Goal: Information Seeking & Learning: Find specific fact

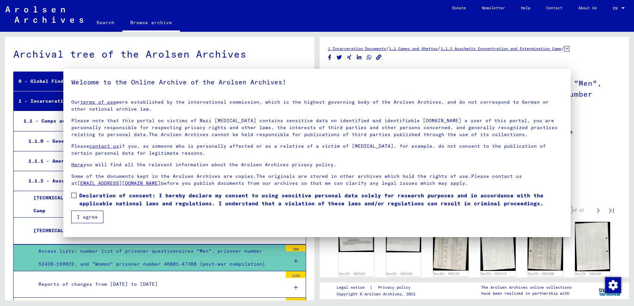
scroll to position [5, 0]
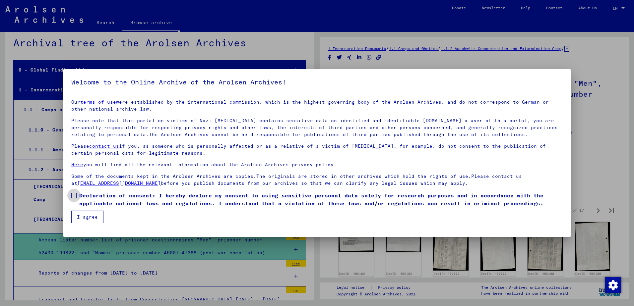
drag, startPoint x: 99, startPoint y: 195, endPoint x: 90, endPoint y: 212, distance: 19.3
click at [99, 195] on span "Declaration of consent: I hereby declare my consent to using sensitive personal…" at bounding box center [321, 200] width 484 height 16
click at [90, 217] on button "I agree" at bounding box center [87, 217] width 32 height 13
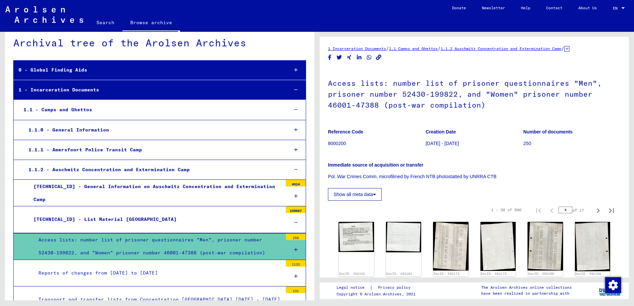
click at [104, 22] on link "Search" at bounding box center [106, 23] width 34 height 16
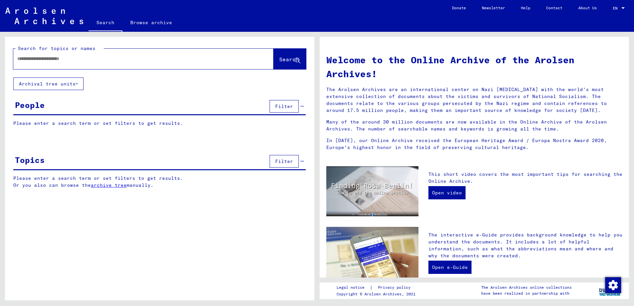
click at [127, 65] on div at bounding box center [133, 58] width 240 height 15
click at [126, 65] on div at bounding box center [133, 58] width 240 height 15
click at [123, 63] on div at bounding box center [133, 58] width 240 height 15
click at [116, 53] on div at bounding box center [133, 58] width 240 height 15
click at [112, 58] on input "text" at bounding box center [135, 58] width 236 height 7
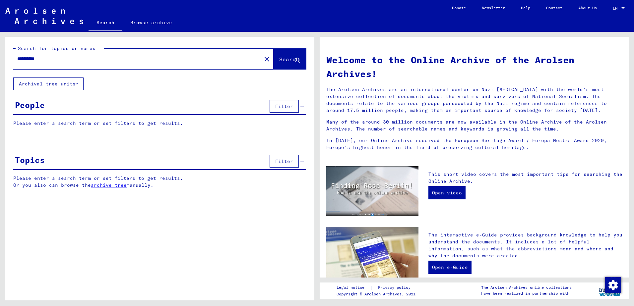
type input "**********"
